Goal: Information Seeking & Learning: Learn about a topic

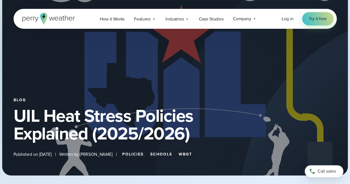
scroll to position [28, 0]
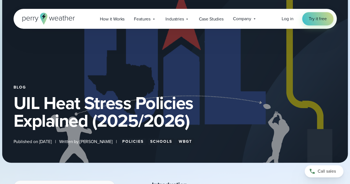
click at [136, 139] on link "Policies" at bounding box center [133, 141] width 26 height 7
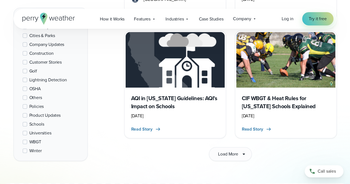
scroll to position [914, 0]
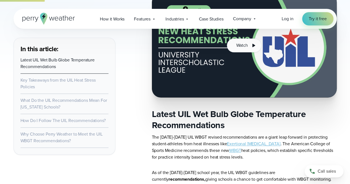
scroll to position [332, 0]
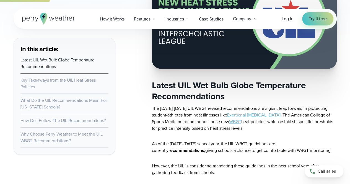
click at [229, 123] on link "WBGT" at bounding box center [235, 122] width 12 height 6
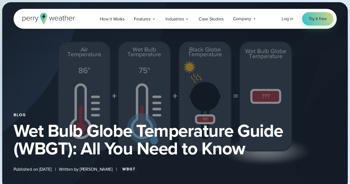
select select "***"
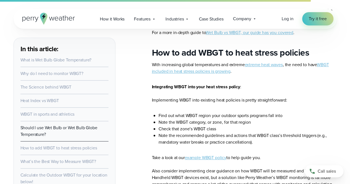
scroll to position [2382, 0]
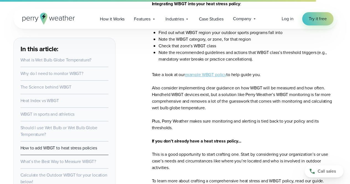
click at [197, 71] on link "example WBGT policy" at bounding box center [206, 74] width 42 height 6
